Goal: Task Accomplishment & Management: Manage account settings

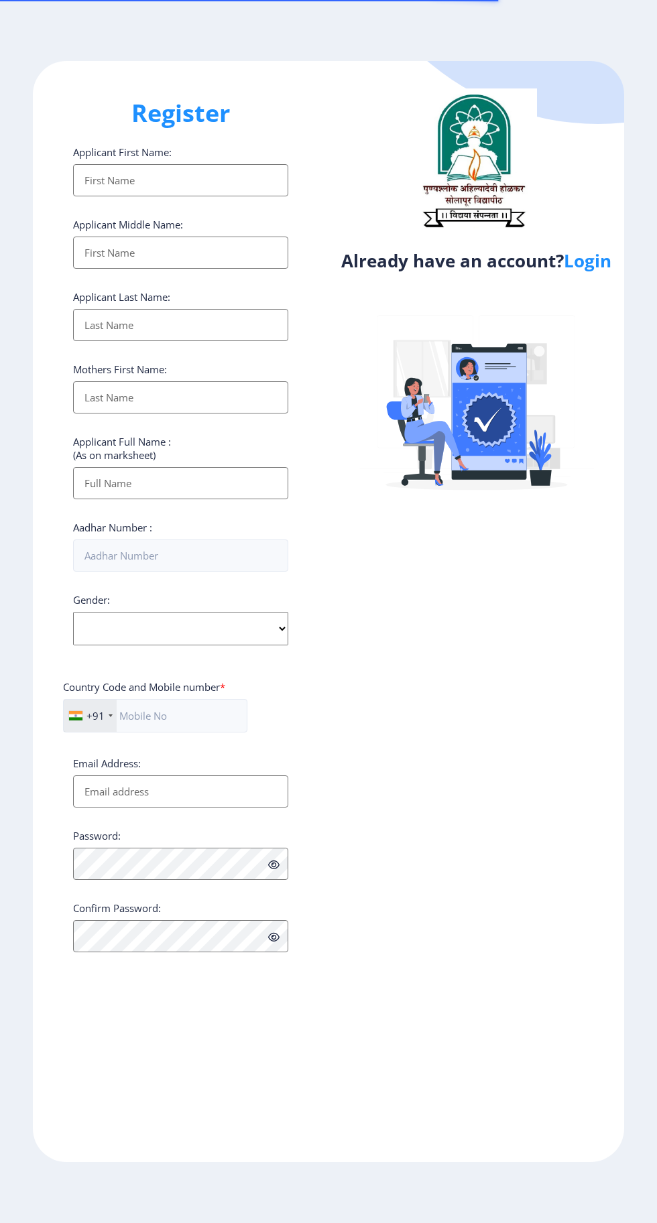
select select
click at [593, 267] on link "Login" at bounding box center [588, 261] width 48 height 24
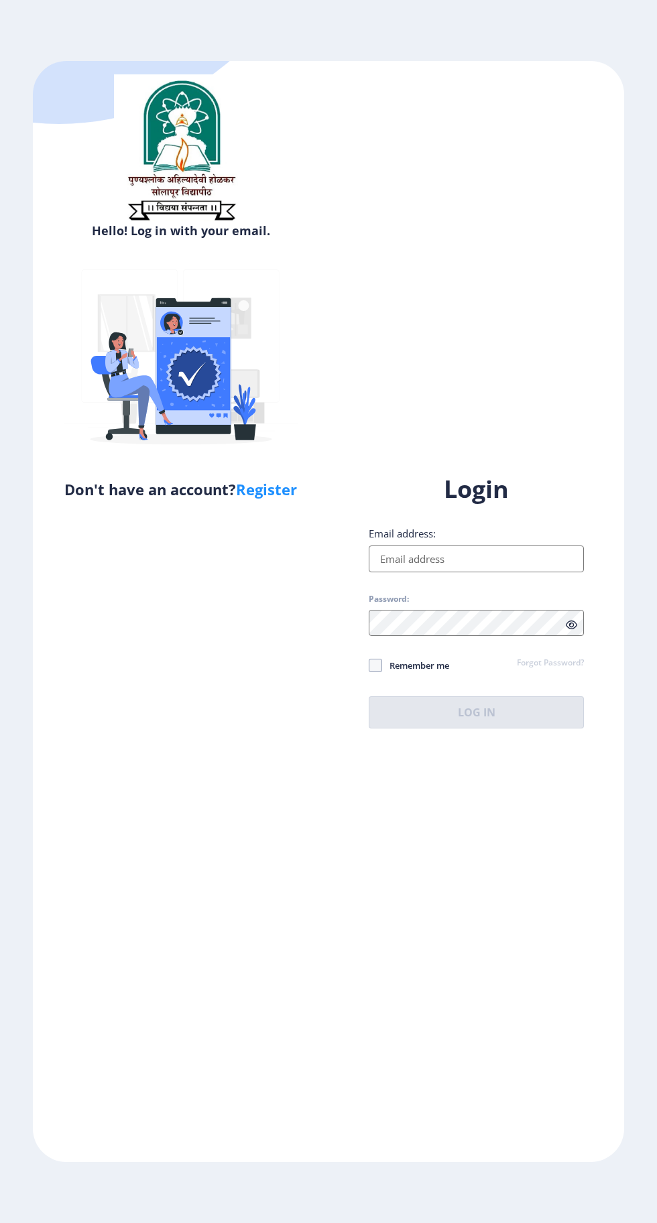
click at [496, 572] on input "Email address:" at bounding box center [476, 559] width 215 height 27
type input "sandhya.paskanti27@gmail.com"
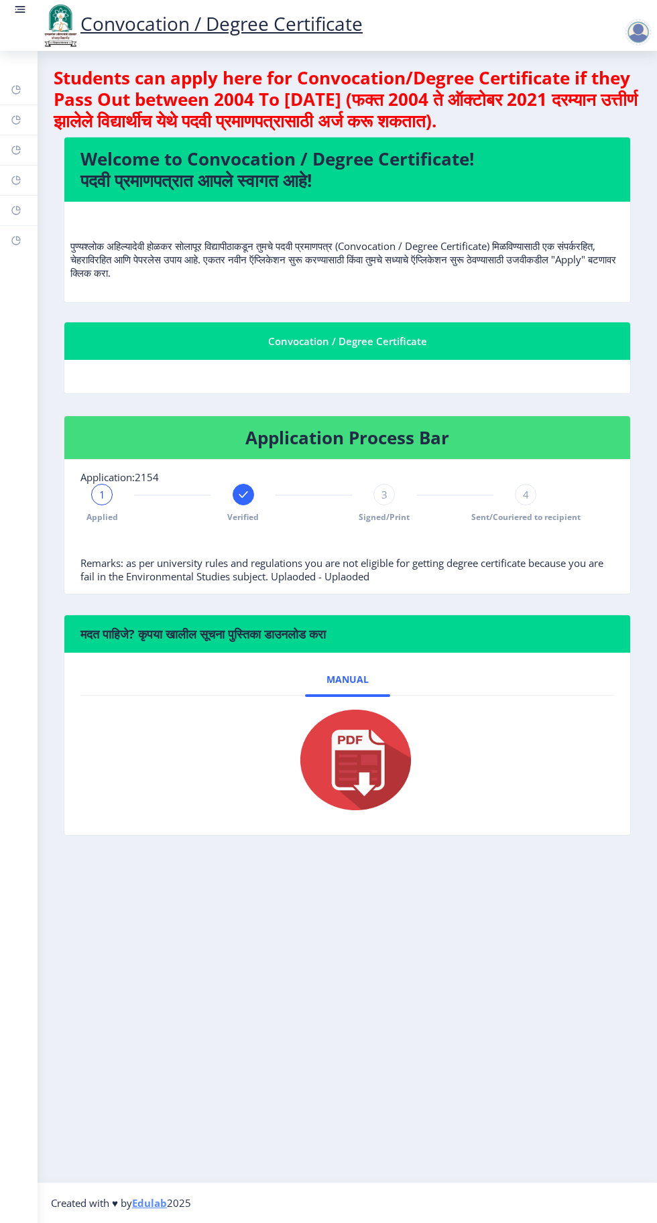
click at [249, 493] on rect at bounding box center [243, 494] width 13 height 13
click at [16, 180] on rect at bounding box center [16, 180] width 11 height 11
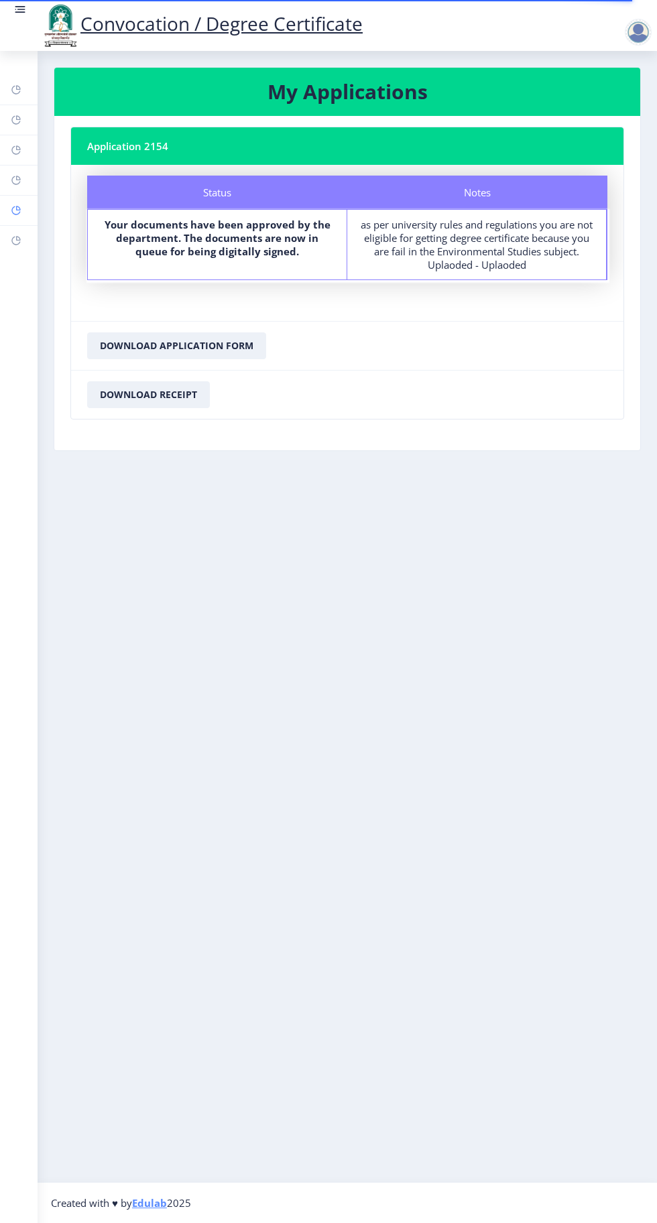
click at [12, 214] on rect at bounding box center [16, 210] width 11 height 11
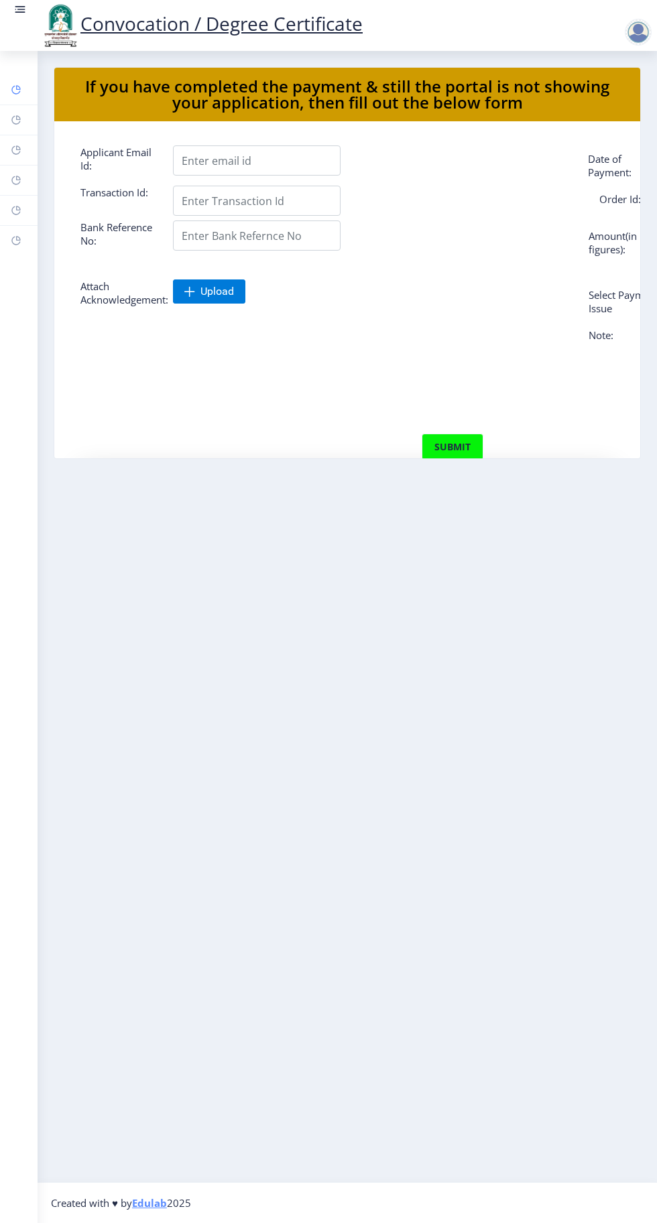
click at [36, 95] on link "Dashboard" at bounding box center [19, 89] width 38 height 29
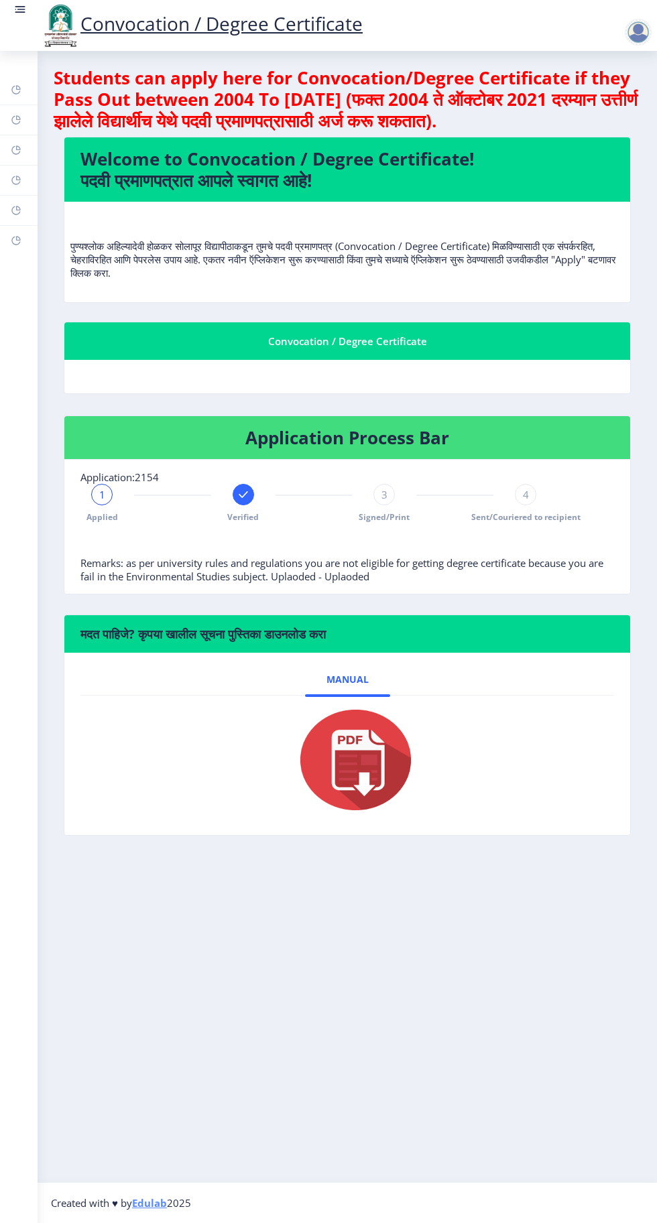
click at [385, 491] on span "3" at bounding box center [384, 494] width 6 height 13
click at [18, 237] on rect at bounding box center [16, 240] width 11 height 11
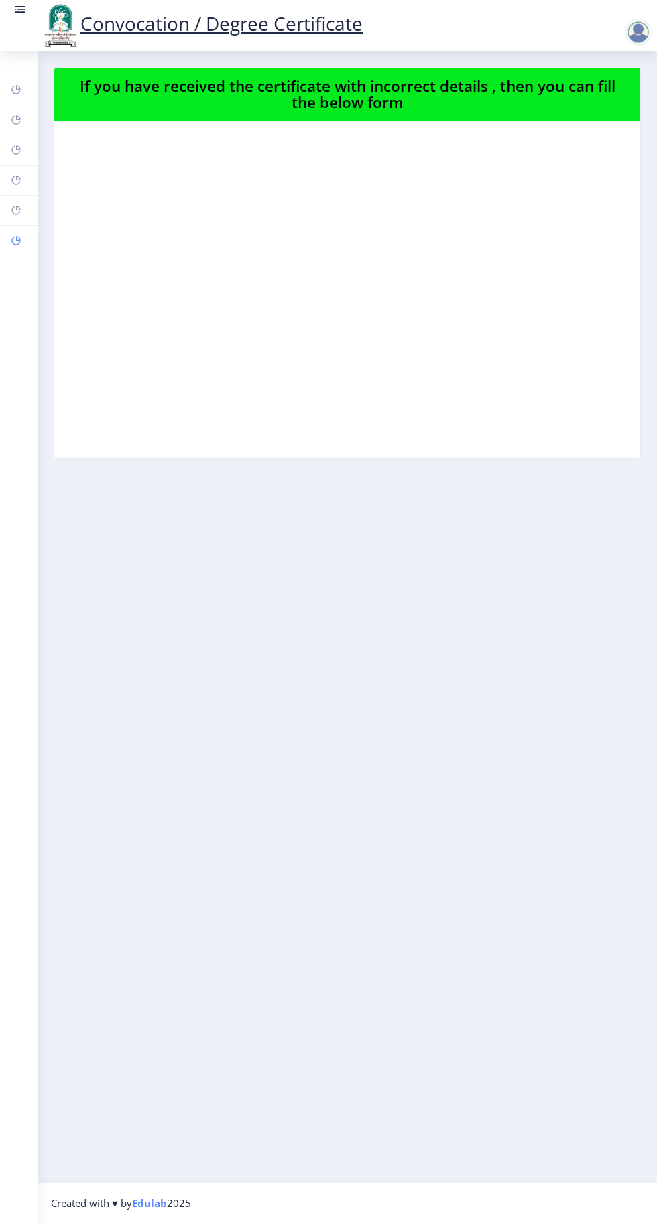
click at [16, 239] on rect at bounding box center [16, 240] width 11 height 11
click at [16, 209] on rect at bounding box center [16, 210] width 11 height 11
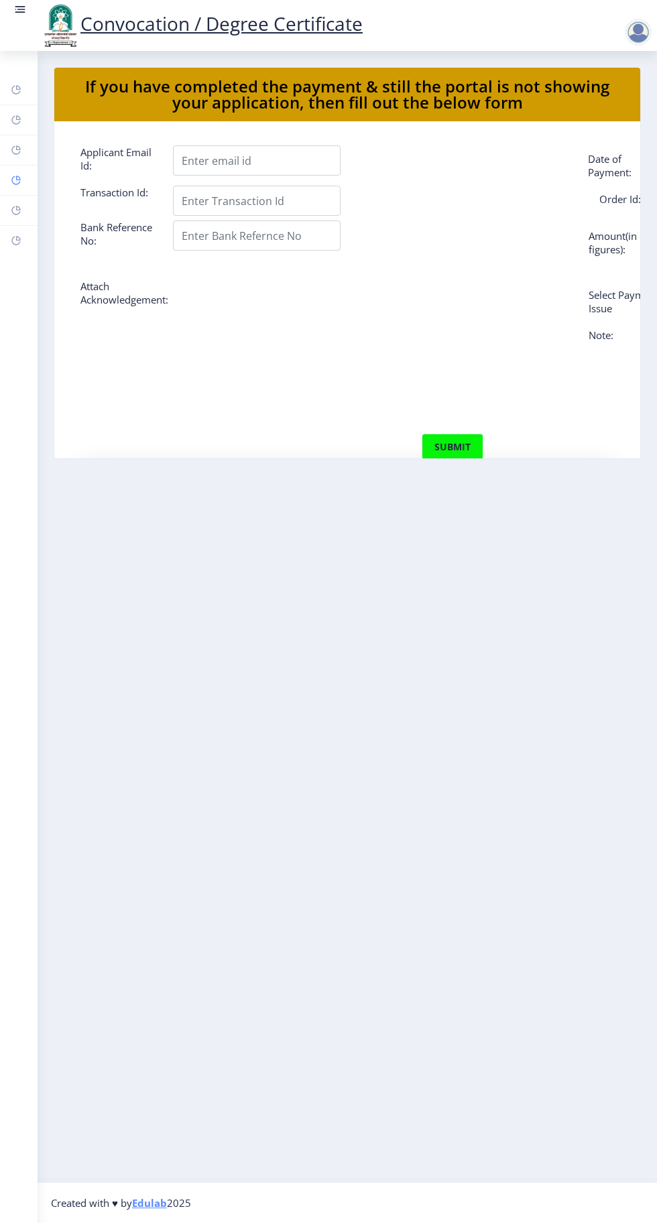
click at [16, 180] on rect at bounding box center [16, 180] width 11 height 11
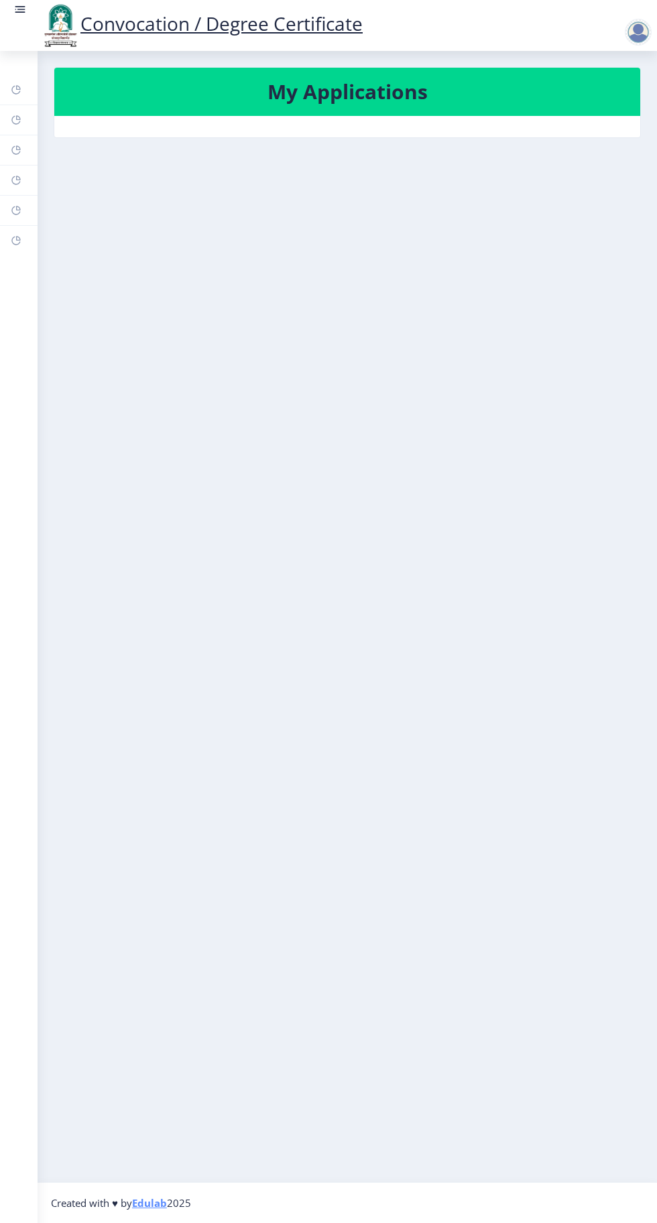
click at [231, 84] on h3 "My Applications" at bounding box center [347, 91] width 554 height 27
click at [18, 147] on rect at bounding box center [16, 150] width 11 height 11
select select
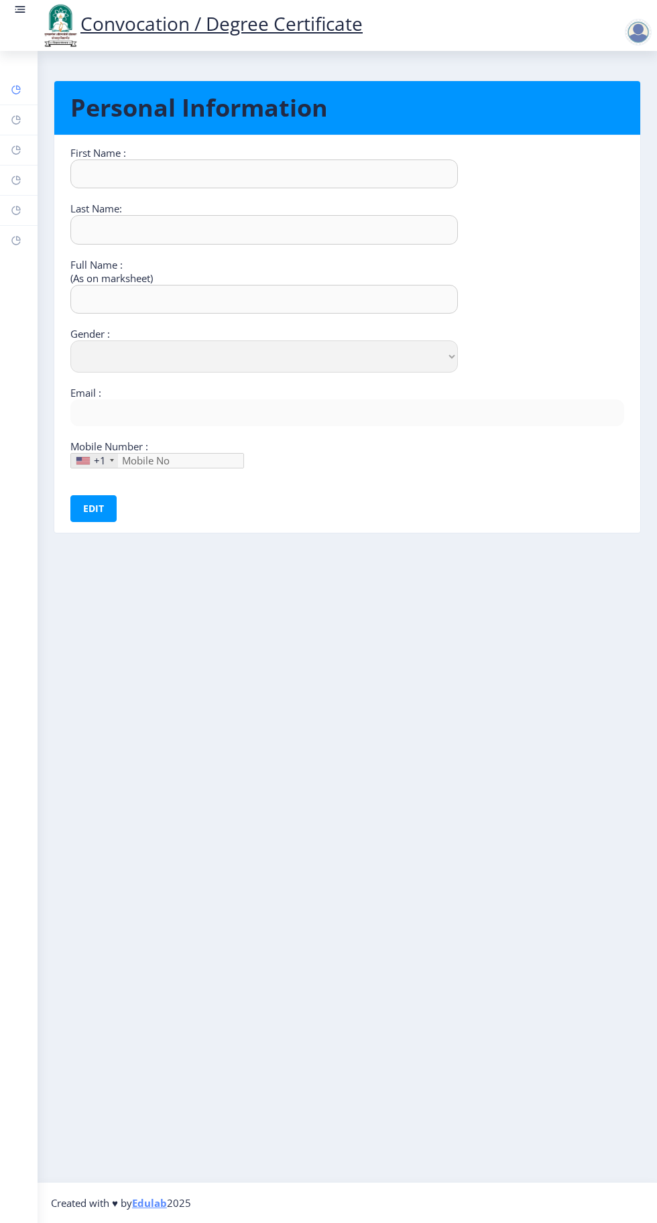
click at [15, 90] on rect at bounding box center [16, 89] width 11 height 11
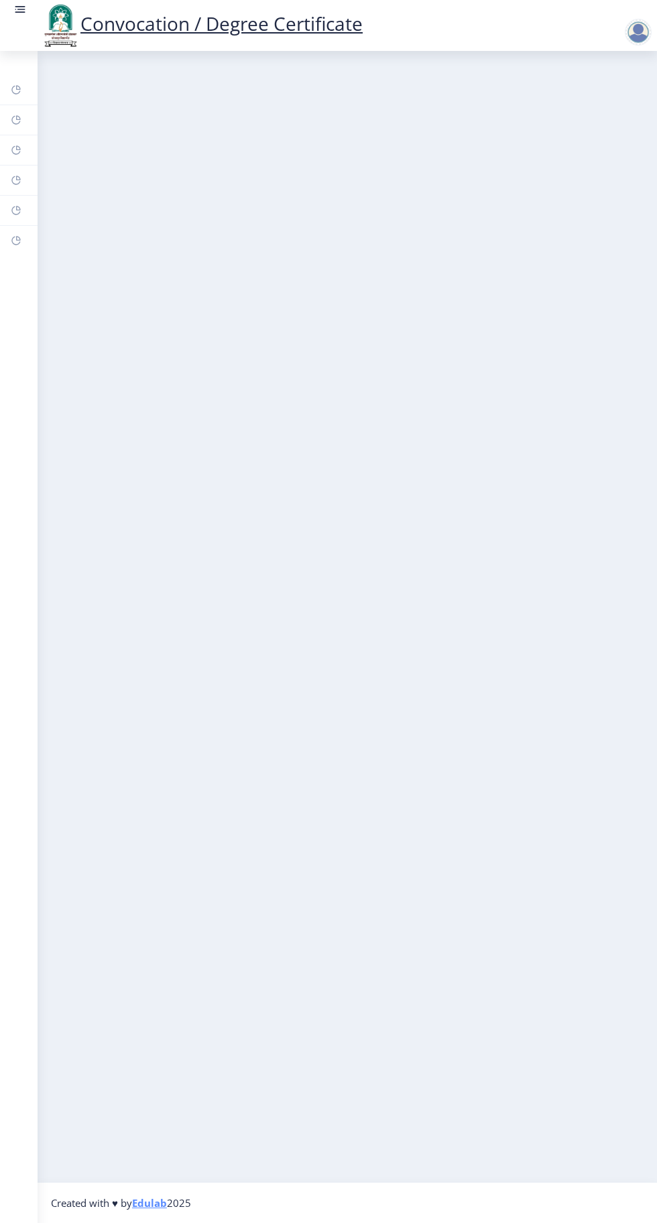
click at [19, 9] on rect at bounding box center [21, 9] width 8 height 1
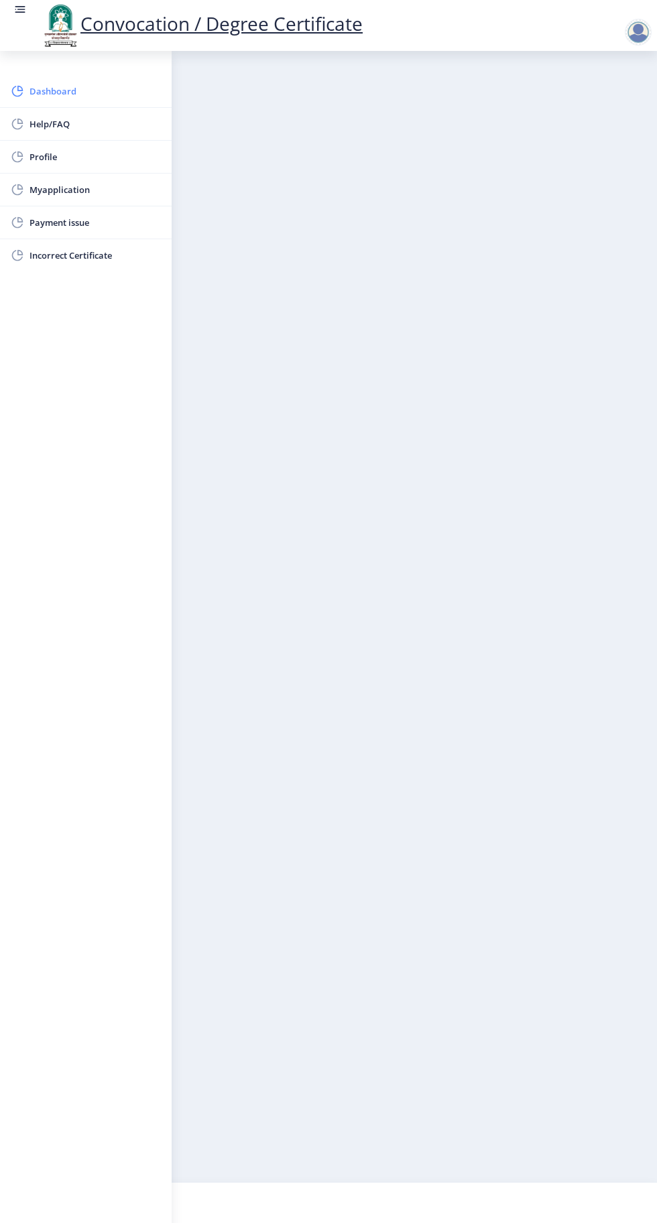
click at [59, 90] on span "Dashboard" at bounding box center [94, 91] width 131 height 16
click at [54, 191] on span "Myapplication" at bounding box center [94, 190] width 131 height 16
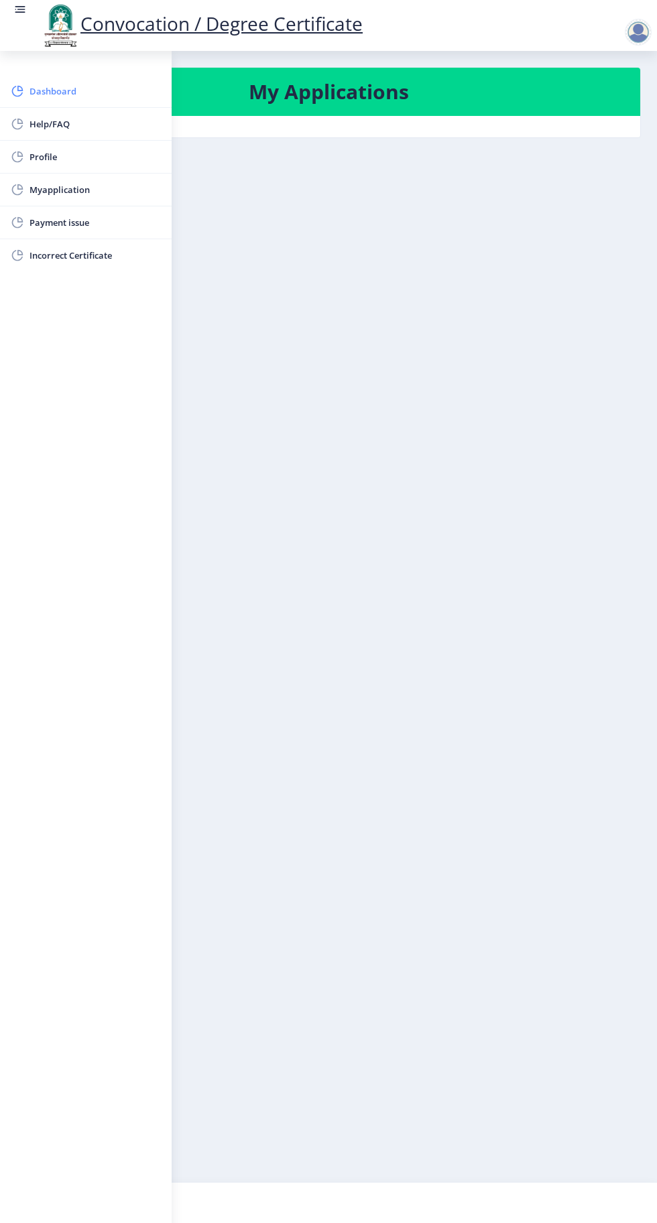
click at [52, 91] on span "Dashboard" at bounding box center [94, 91] width 131 height 16
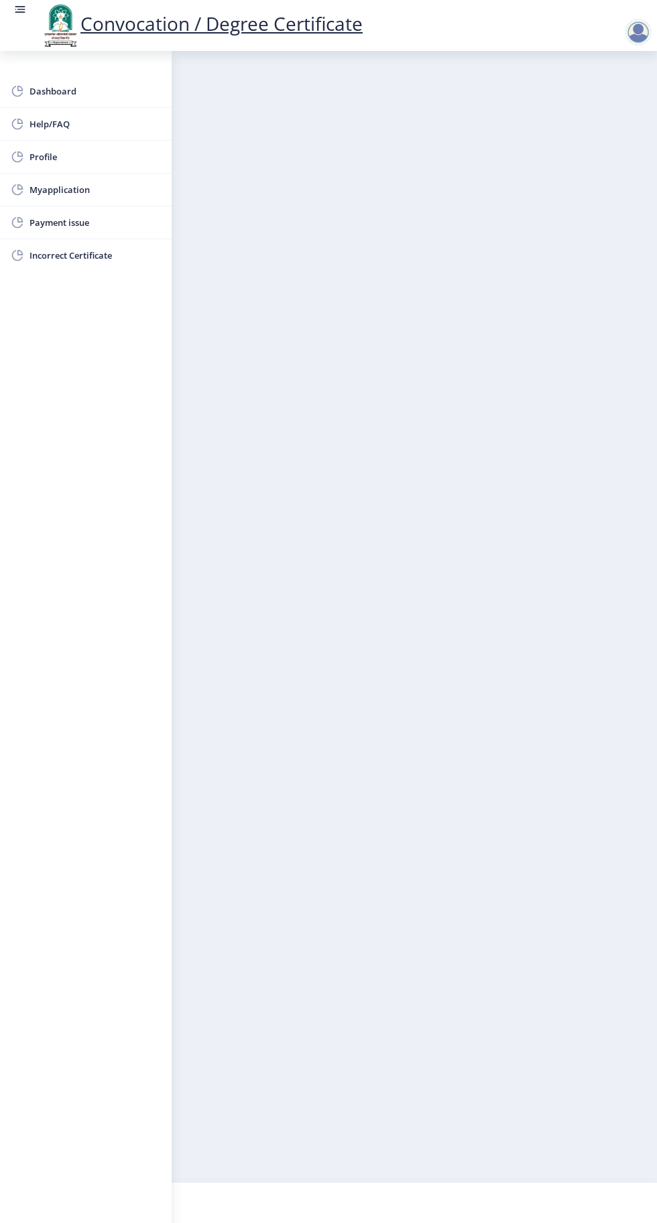
click at [15, 9] on circle at bounding box center [15, 9] width 1 height 1
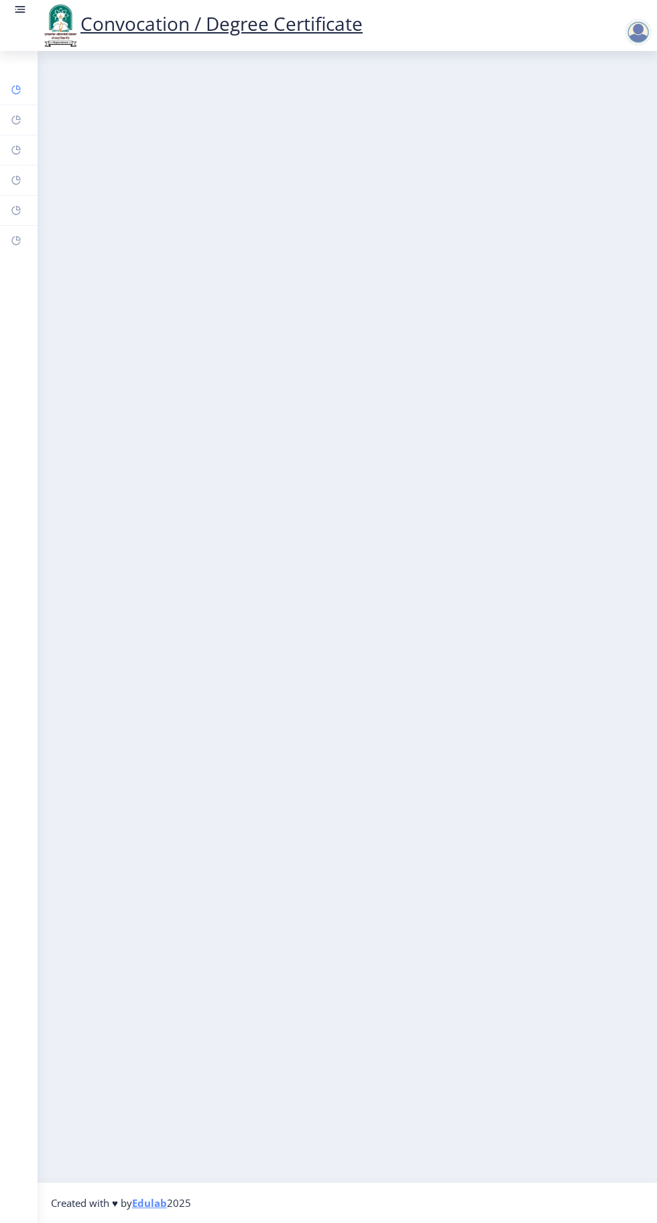
click at [18, 87] on rect at bounding box center [16, 89] width 11 height 11
click at [16, 89] on rect at bounding box center [16, 89] width 11 height 11
click at [631, 34] on div at bounding box center [638, 32] width 27 height 27
click at [592, 100] on span "Log out" at bounding box center [603, 105] width 86 height 16
